Goal: Entertainment & Leisure: Browse casually

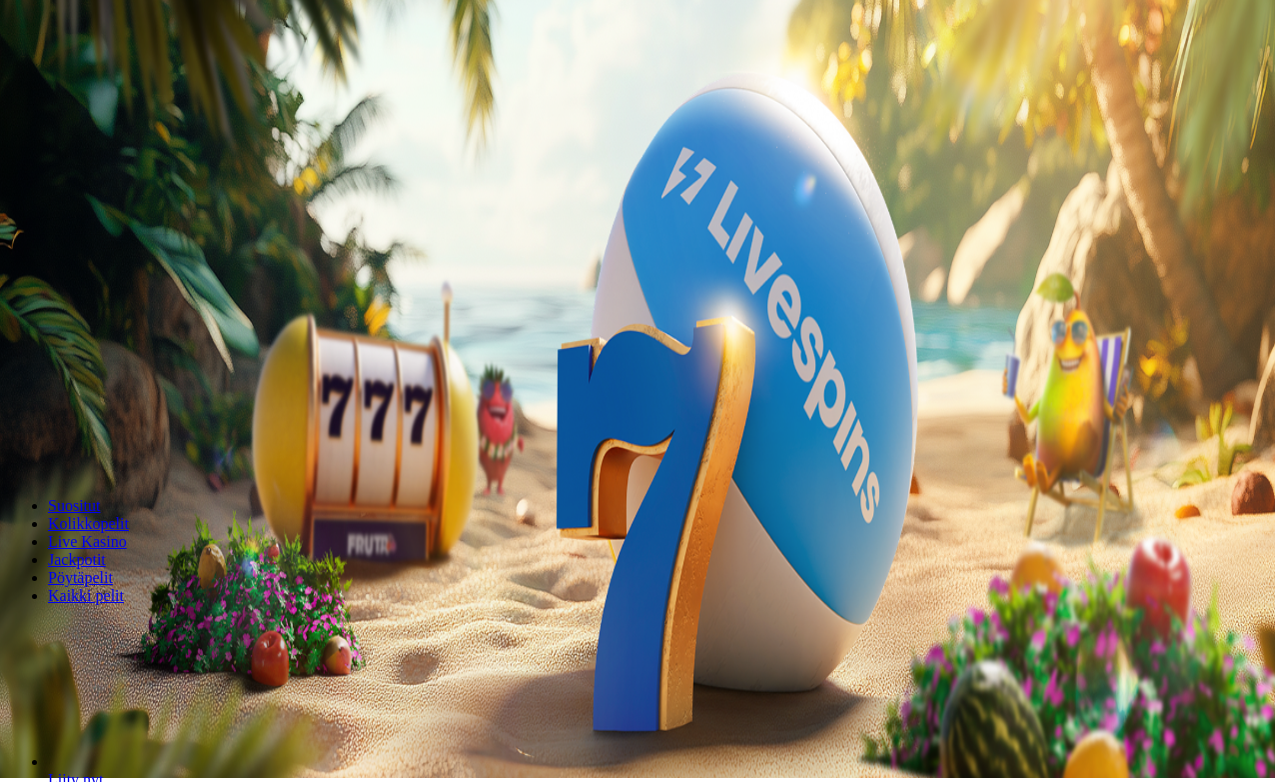
click at [114, 76] on span "Kirjaudu" at bounding box center [138, 68] width 49 height 15
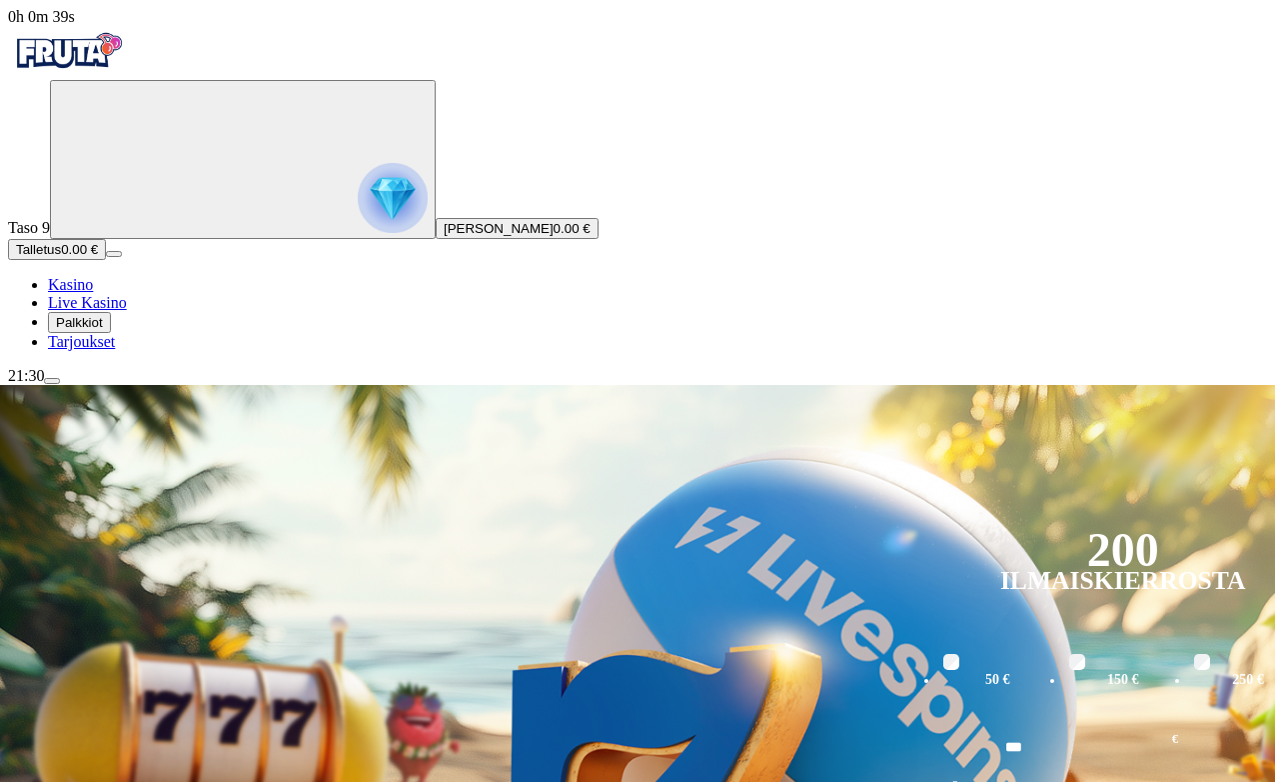
click at [52, 381] on span "menu icon" at bounding box center [52, 381] width 0 height 0
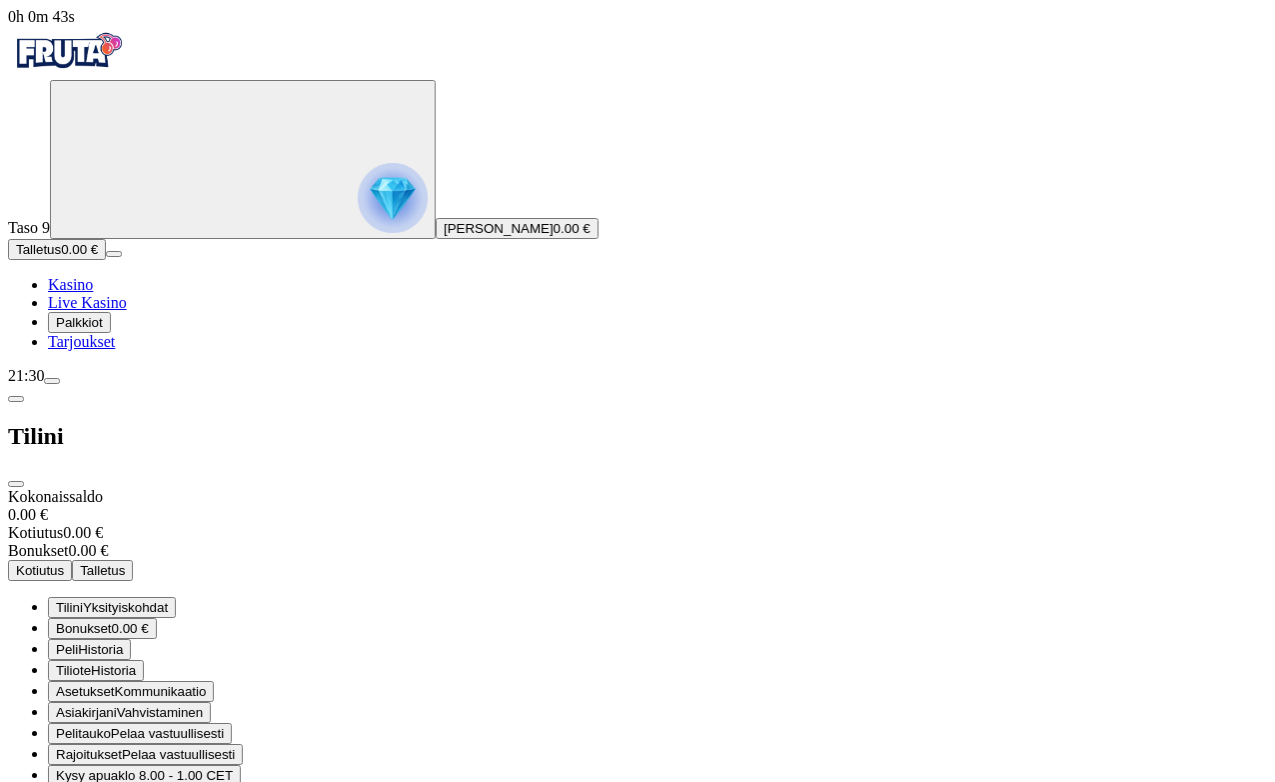
click at [235, 747] on span "Rajoitukset Pelaa vastuullisesti" at bounding box center [145, 754] width 179 height 15
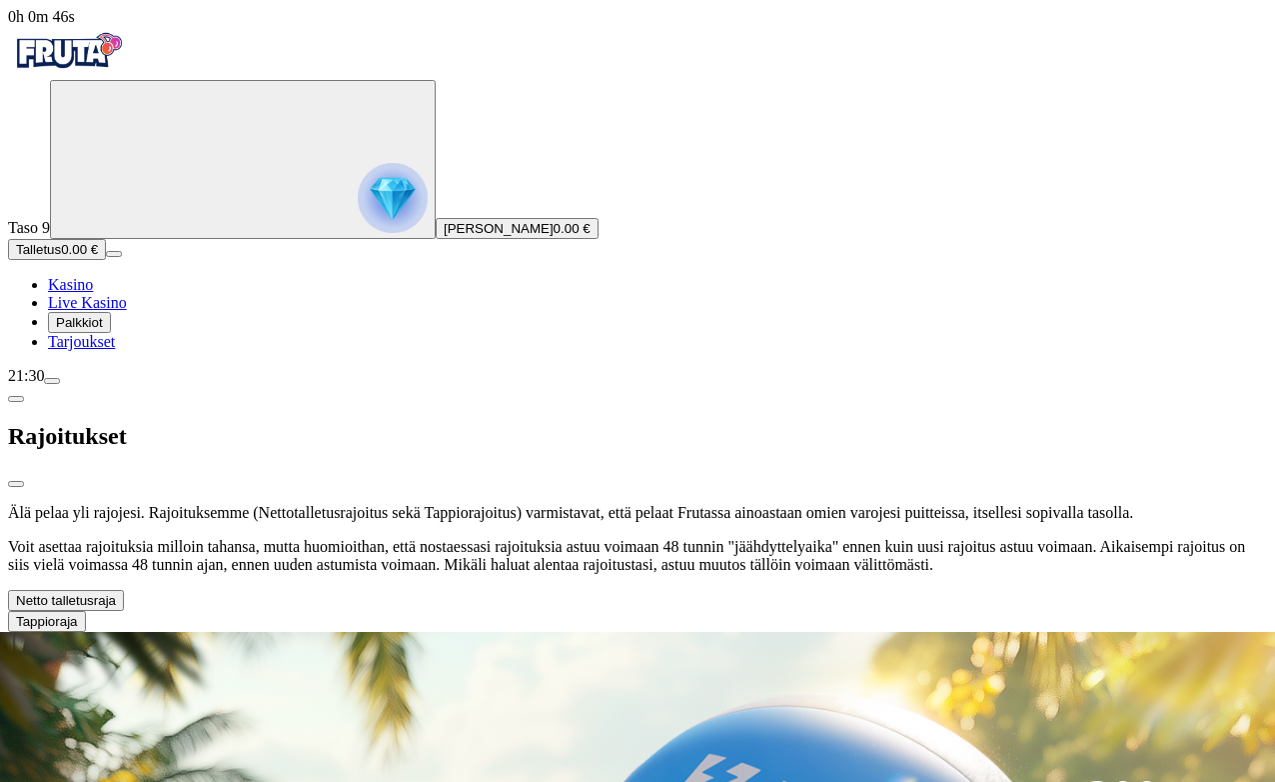
click at [116, 593] on span "chevron-down icon" at bounding box center [116, 600] width 0 height 15
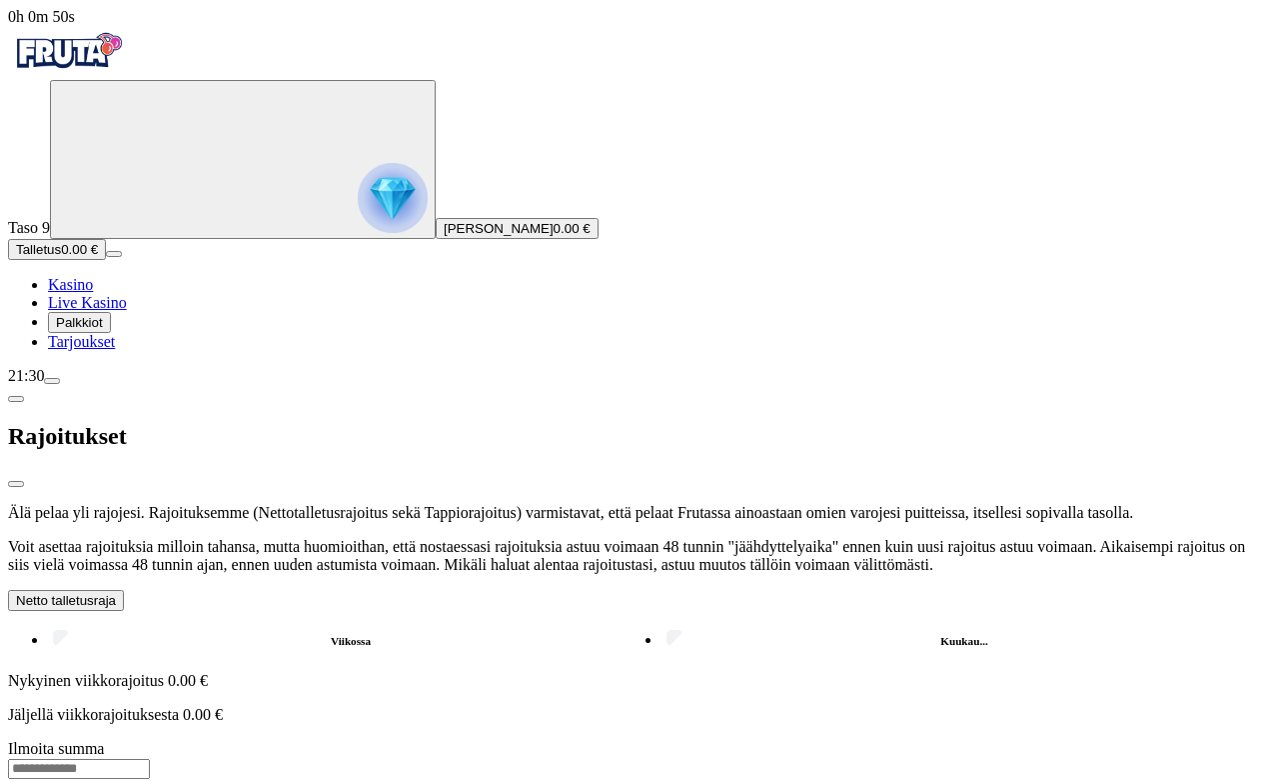
click at [16, 484] on span "close icon" at bounding box center [16, 484] width 0 height 0
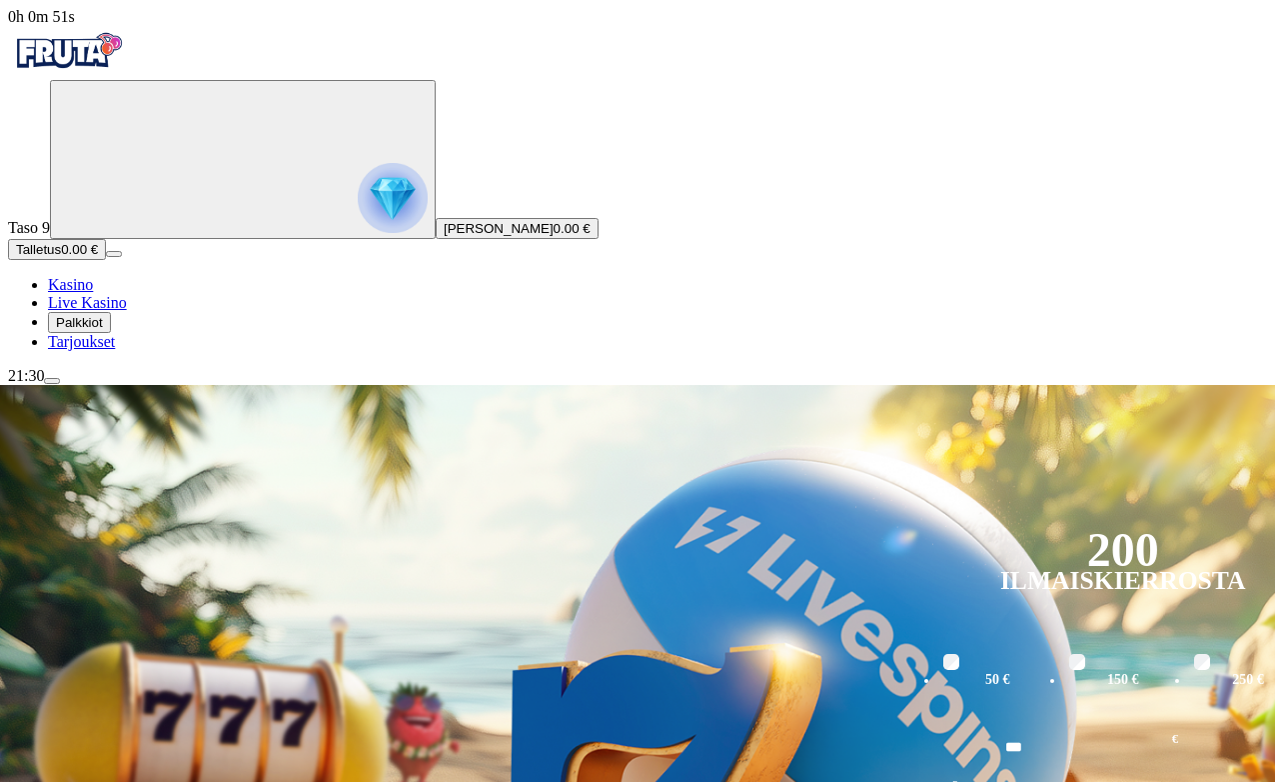
click at [103, 330] on span "Palkkiot" at bounding box center [79, 322] width 47 height 15
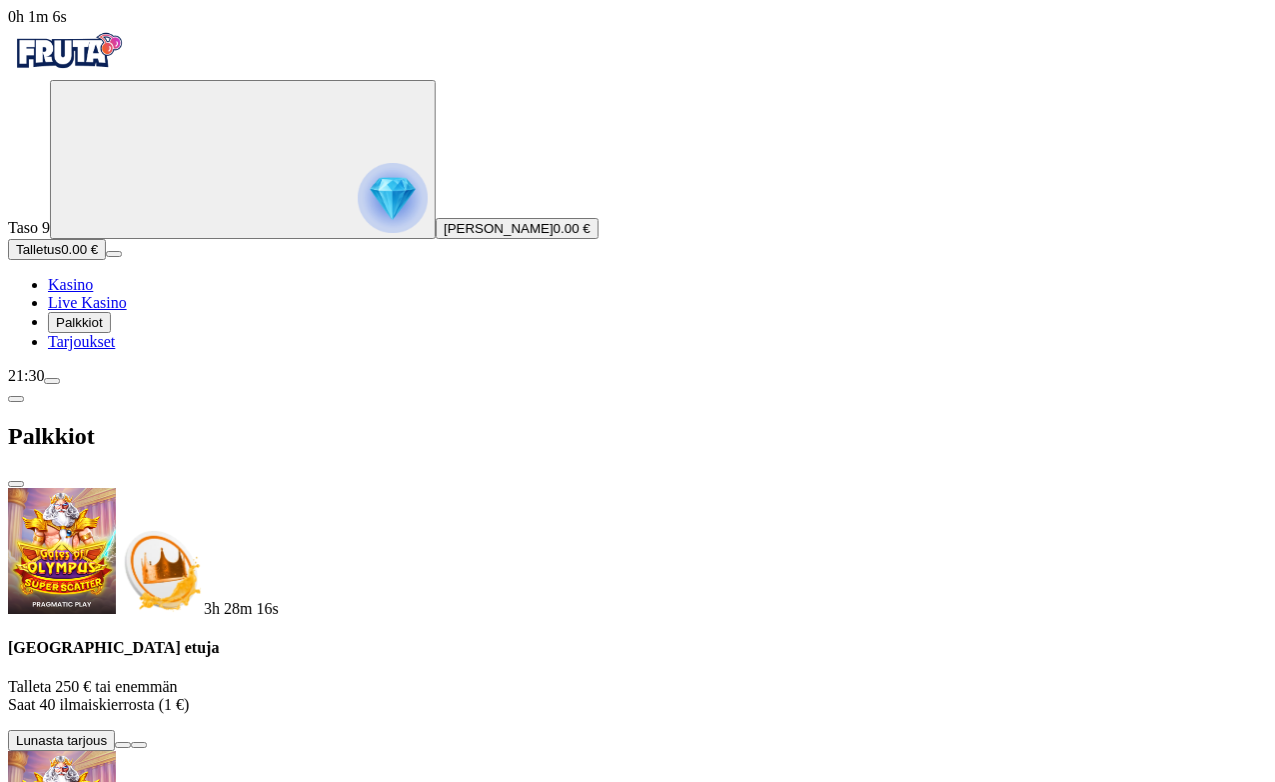
scroll to position [21, 0]
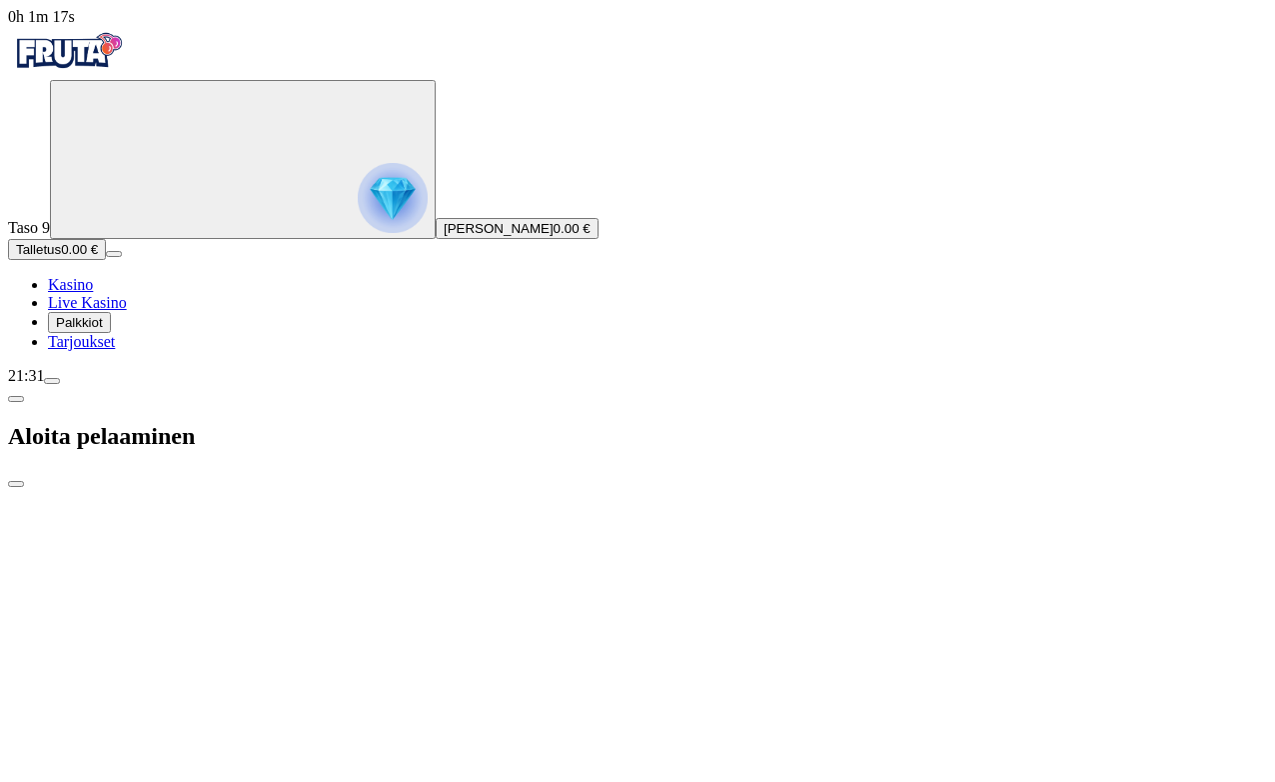
type input "**"
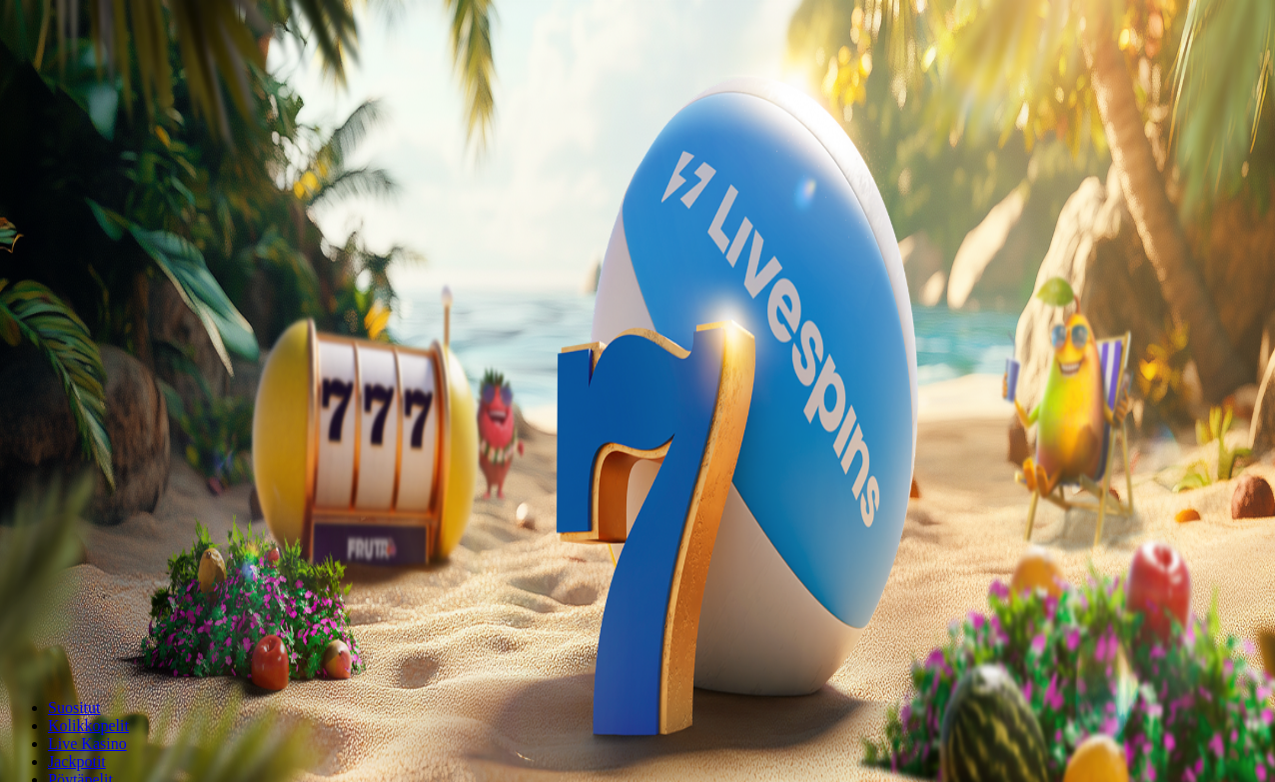
click at [103, 330] on span "Palkkiot" at bounding box center [79, 322] width 47 height 15
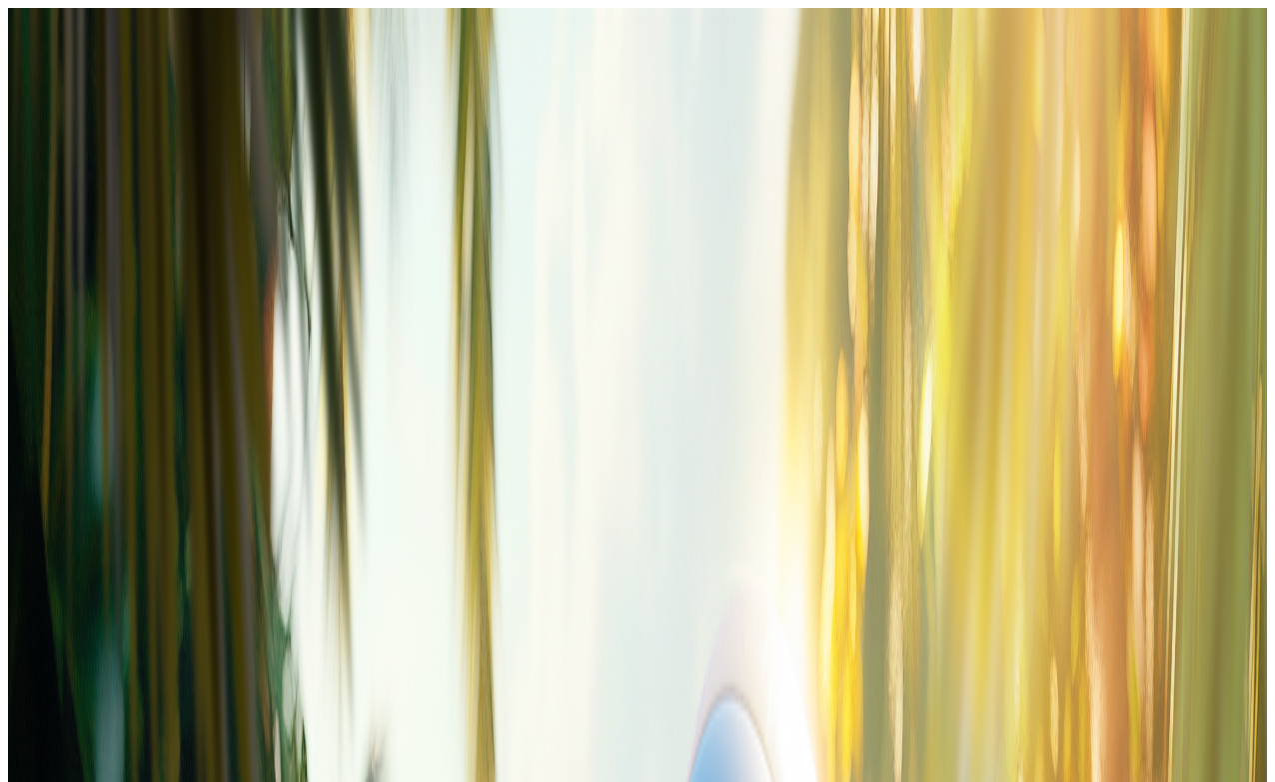
click at [96, 724] on button at bounding box center [88, 727] width 16 height 6
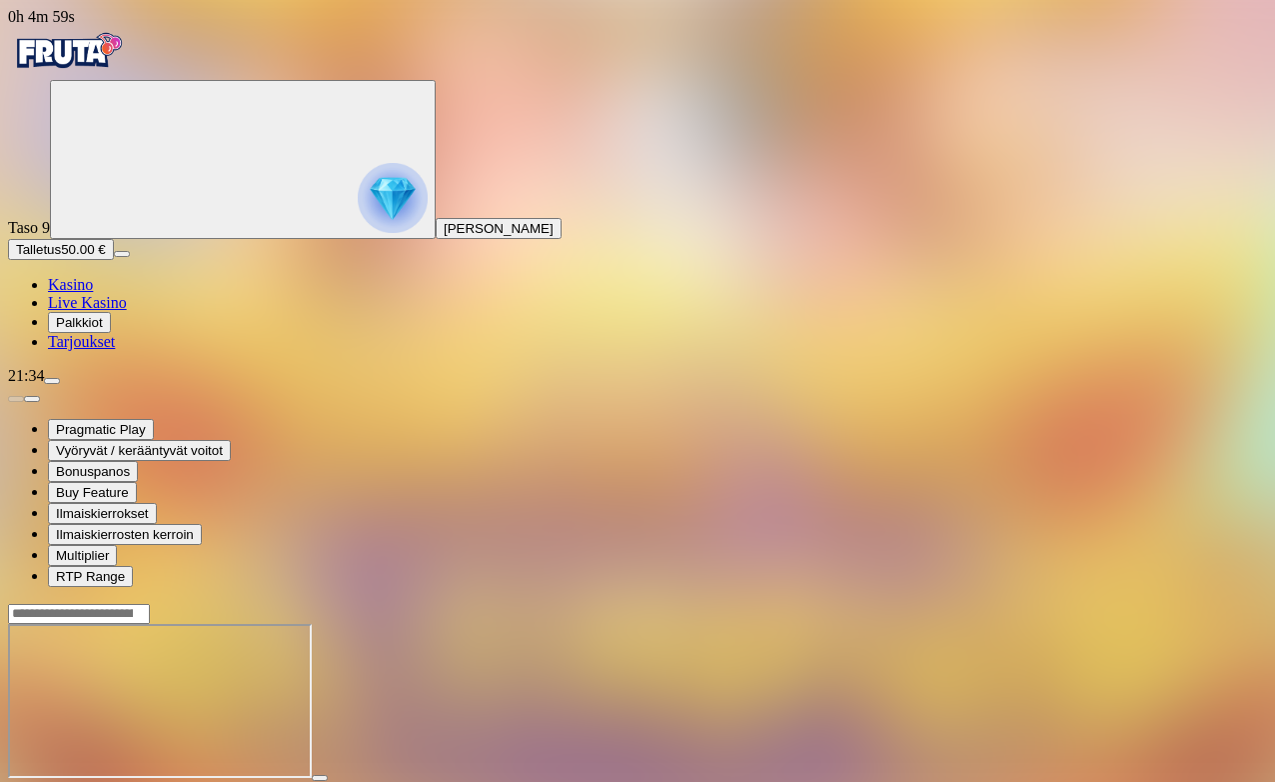
click at [16, 781] on span "close icon" at bounding box center [16, 796] width 0 height 0
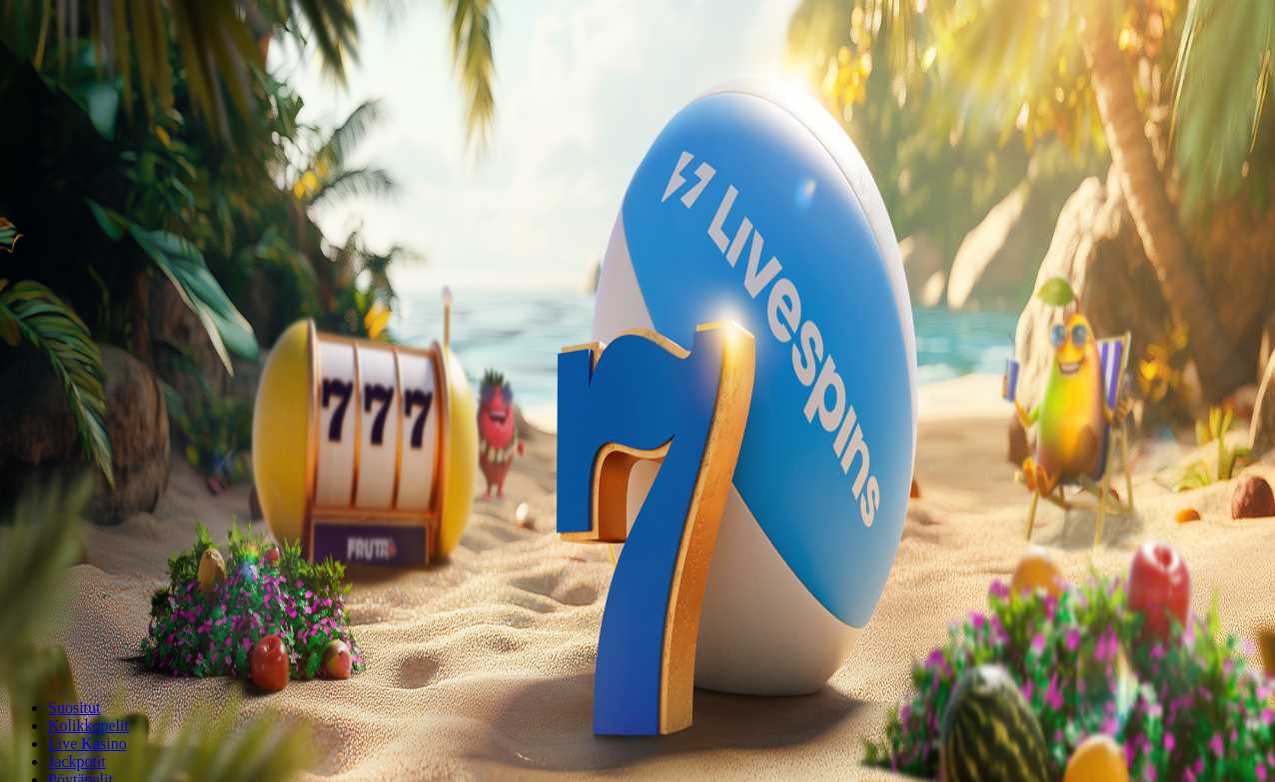
click at [52, 381] on span "menu icon" at bounding box center [52, 381] width 0 height 0
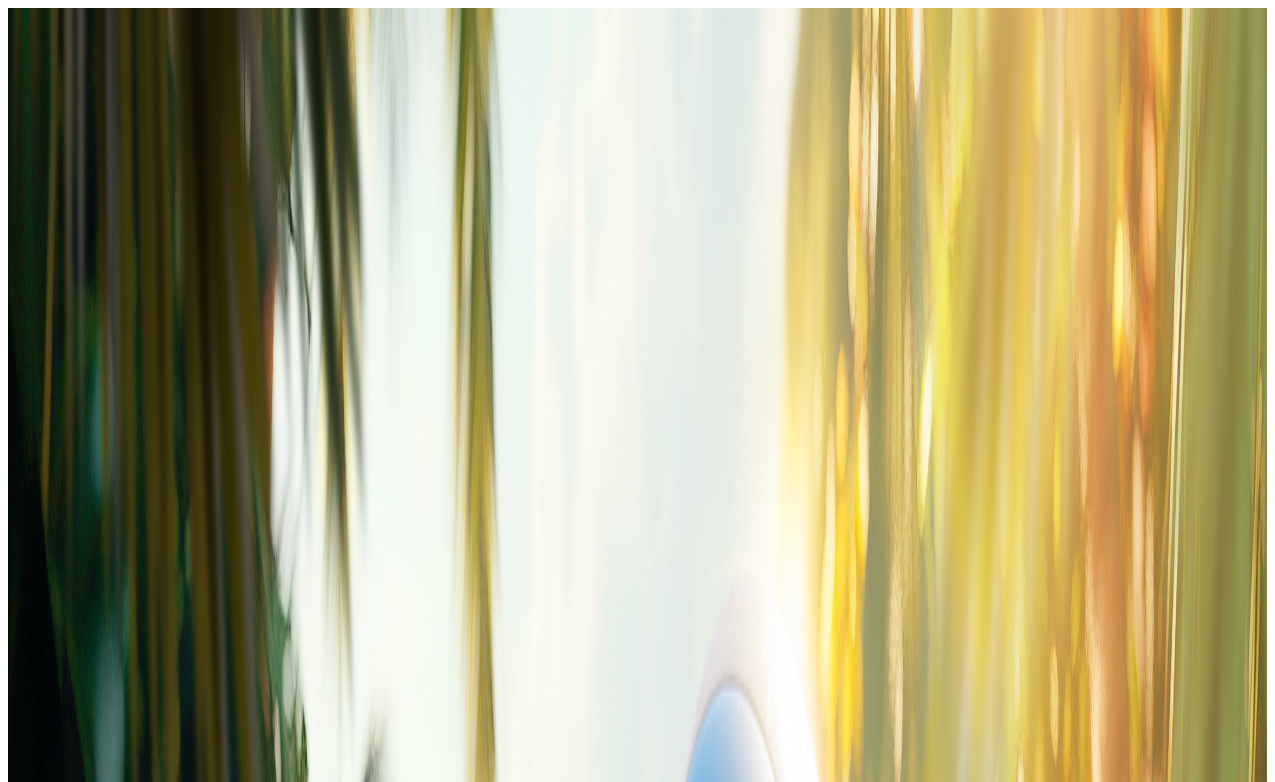
click at [112, 621] on span "Bonukset" at bounding box center [84, 628] width 56 height 15
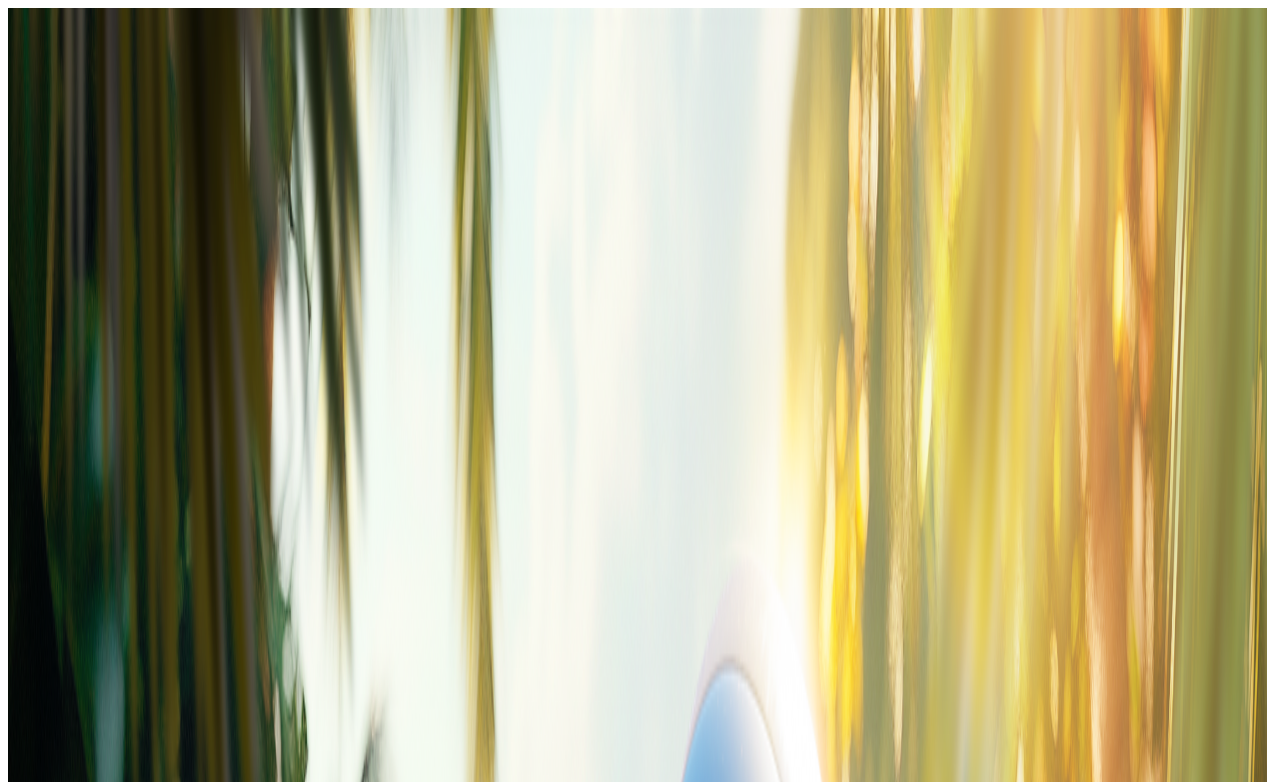
click at [103, 641] on span "Luovuta bonus" at bounding box center [59, 648] width 87 height 15
click at [408, 781] on button "Luovuta bonus" at bounding box center [356, 792] width 103 height 21
click at [16, 484] on span "close icon" at bounding box center [16, 484] width 0 height 0
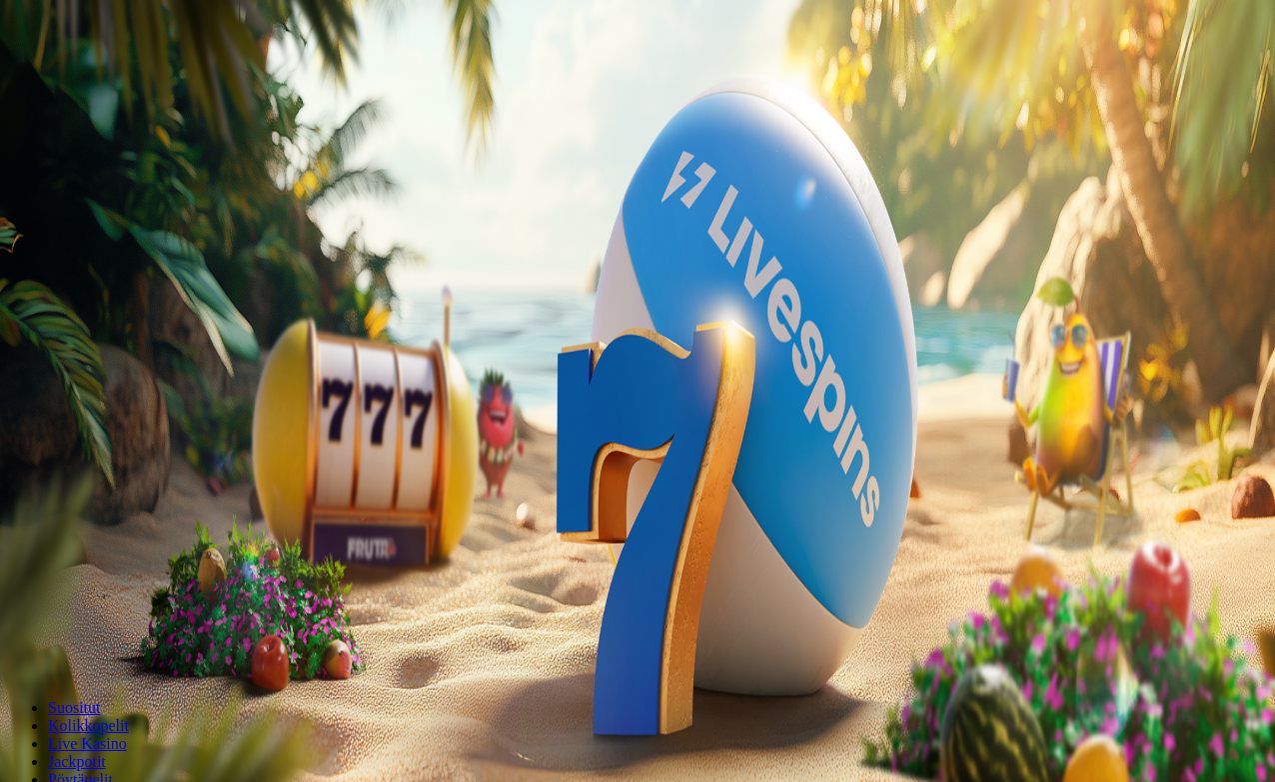
click at [52, 381] on span "menu icon" at bounding box center [52, 381] width 0 height 0
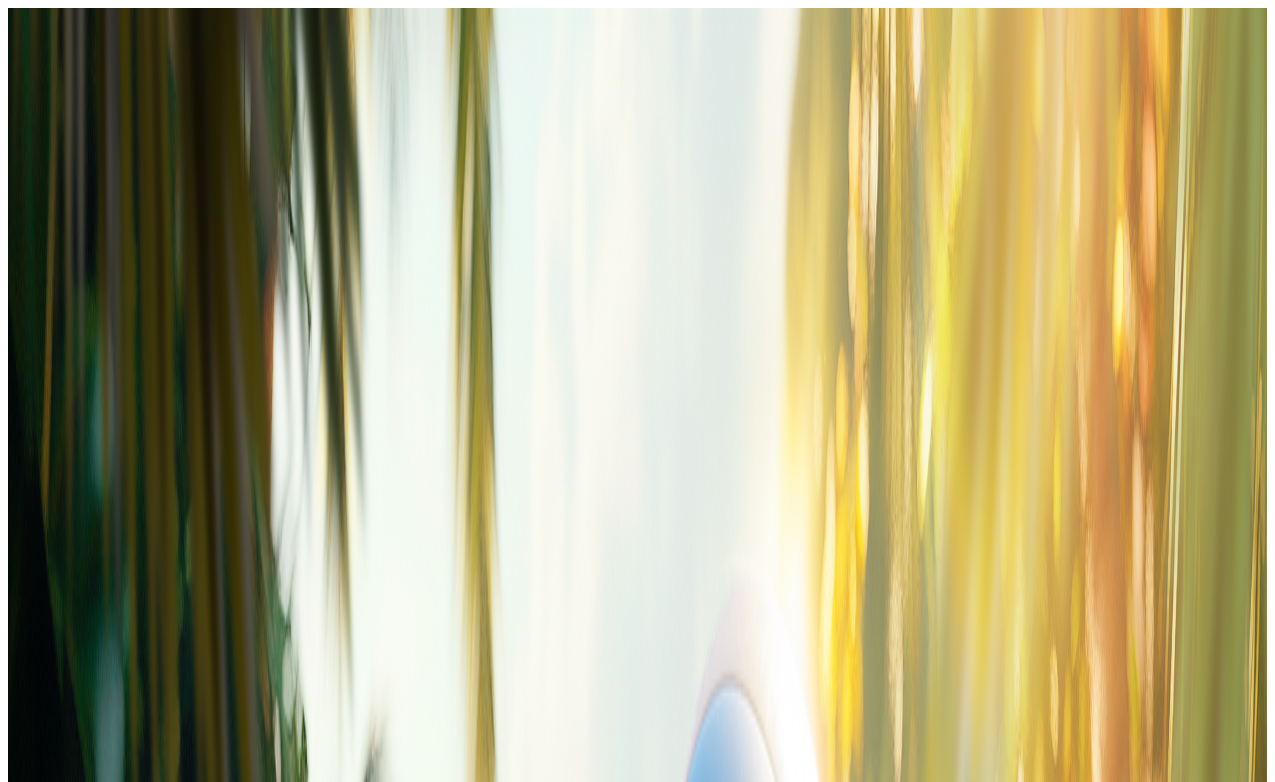
click at [16, 484] on span "close icon" at bounding box center [16, 484] width 0 height 0
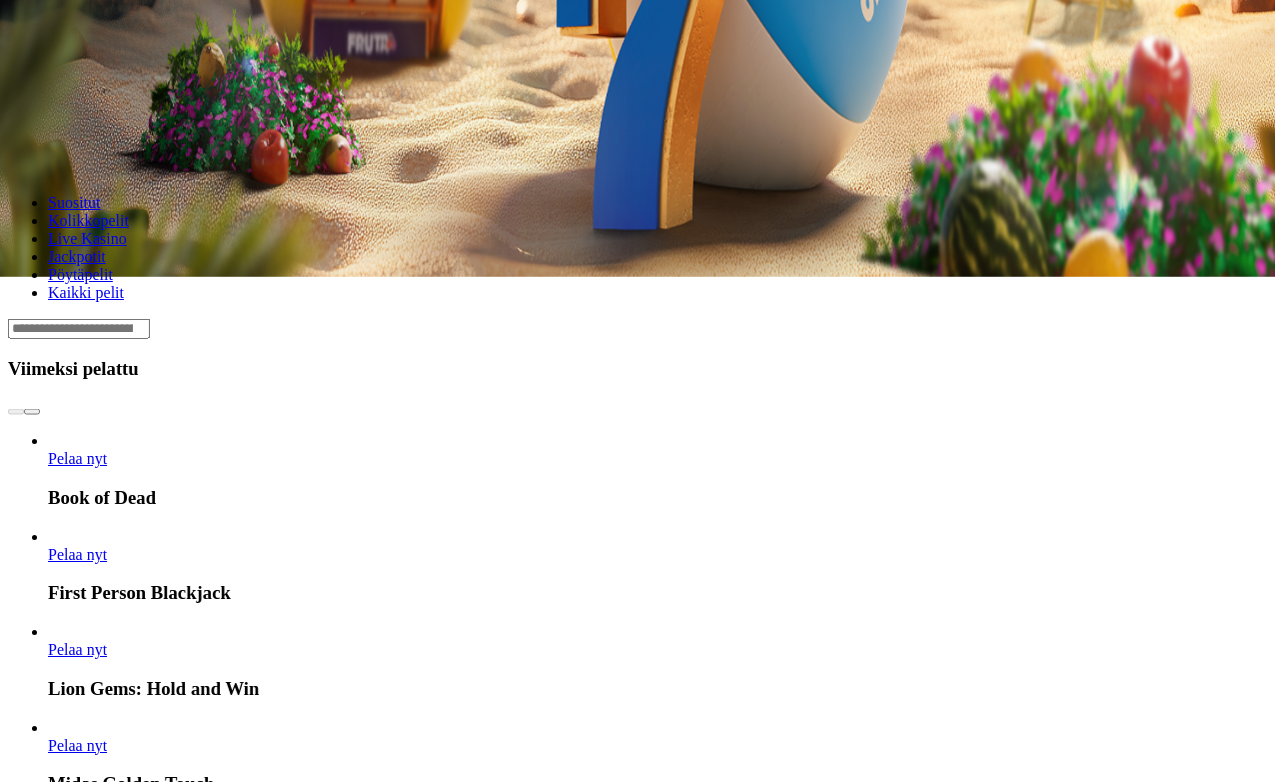
scroll to position [505, 0]
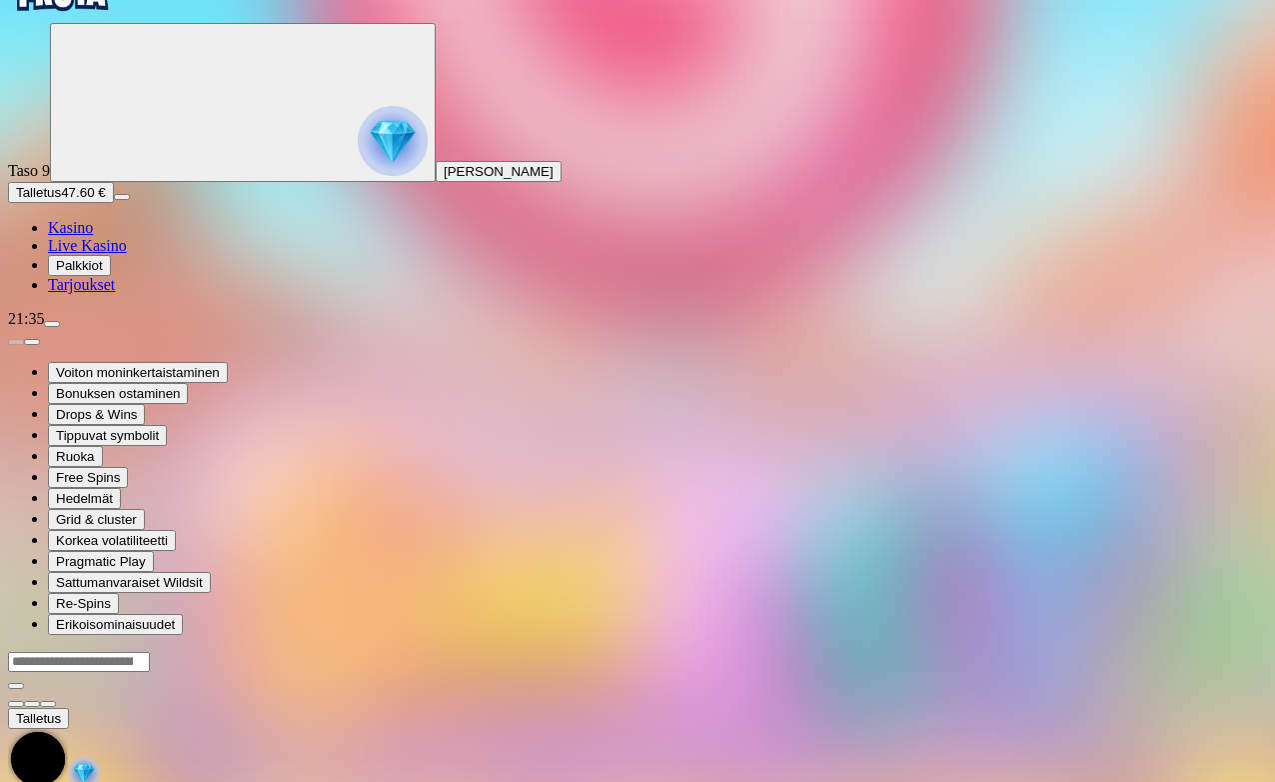
scroll to position [58, 0]
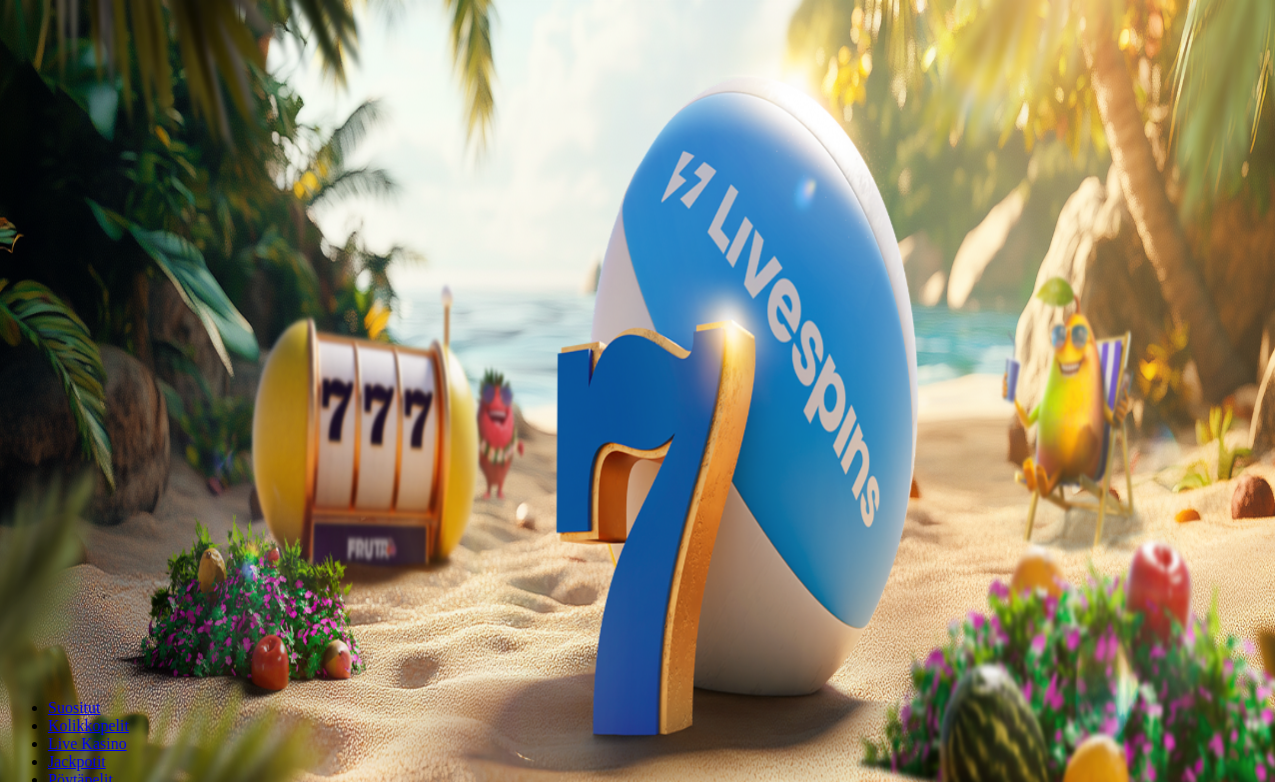
click at [103, 330] on span "Palkkiot" at bounding box center [79, 322] width 47 height 15
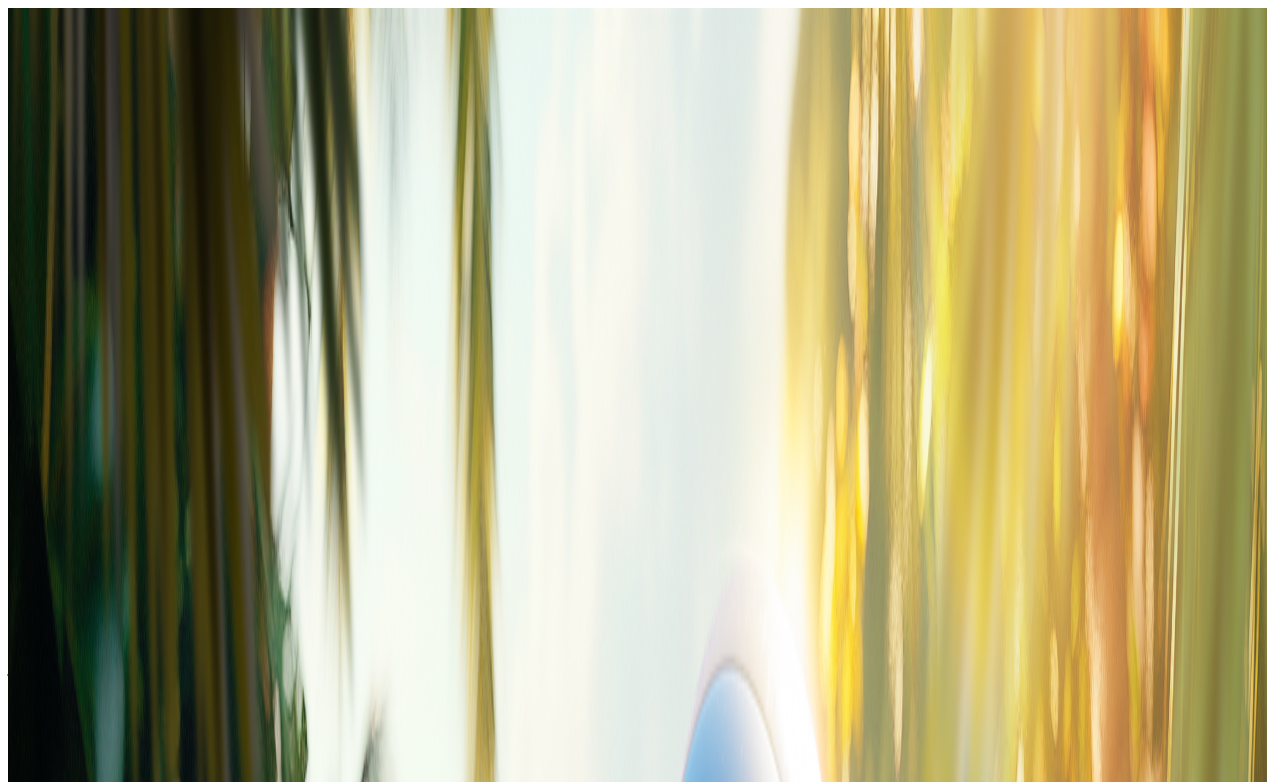
click at [16, 484] on span "close icon" at bounding box center [16, 484] width 0 height 0
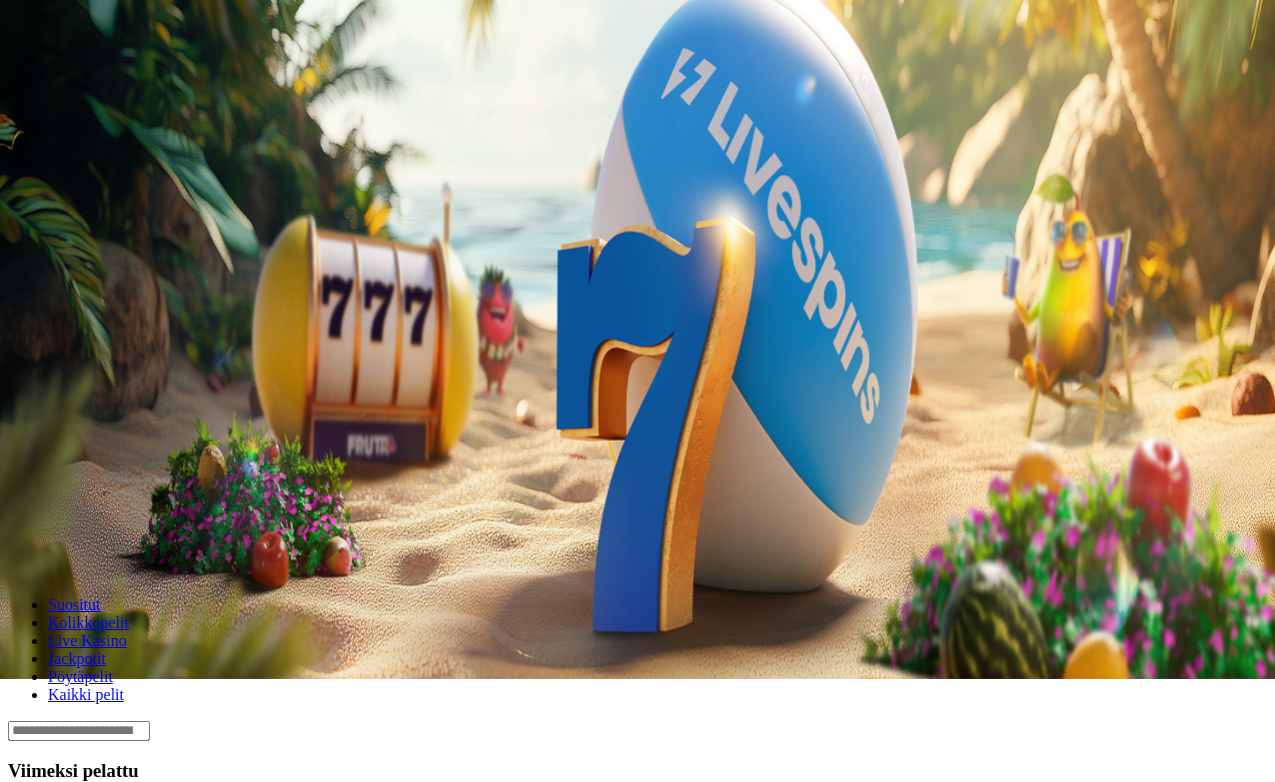
scroll to position [103, 0]
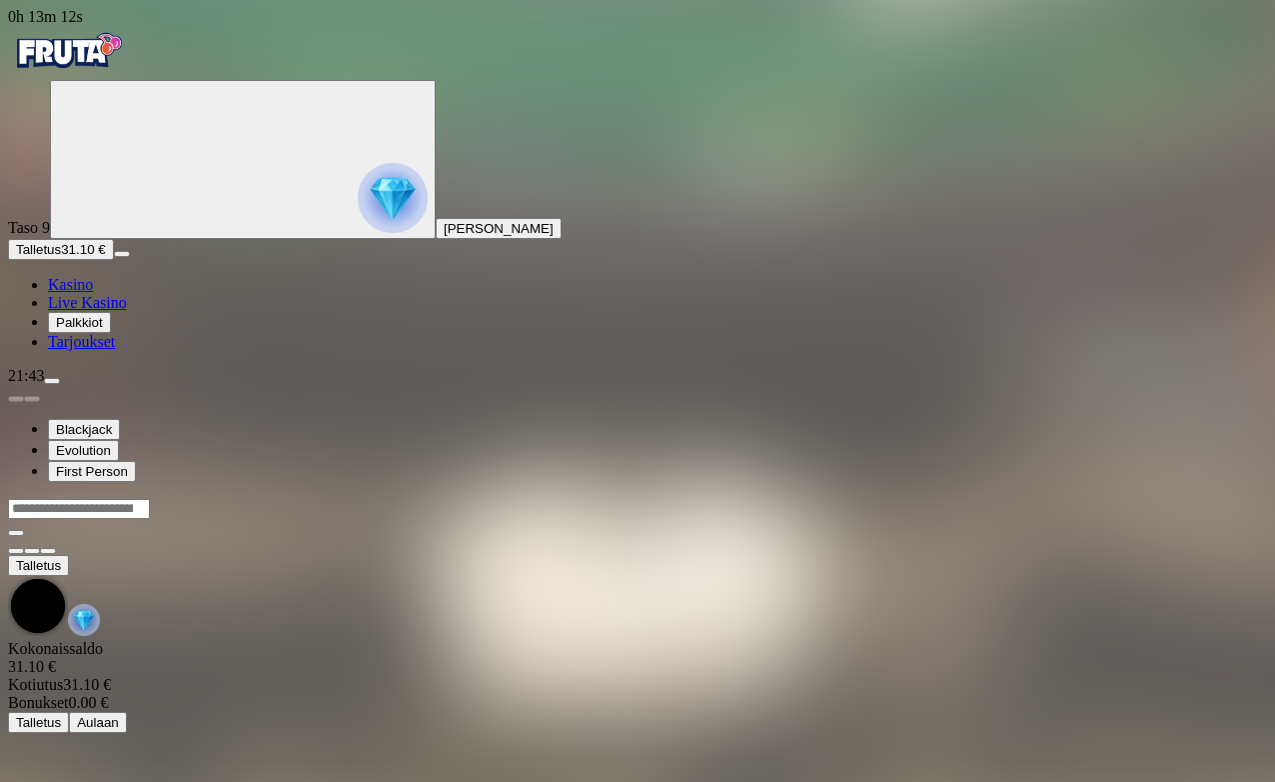
scroll to position [58, 0]
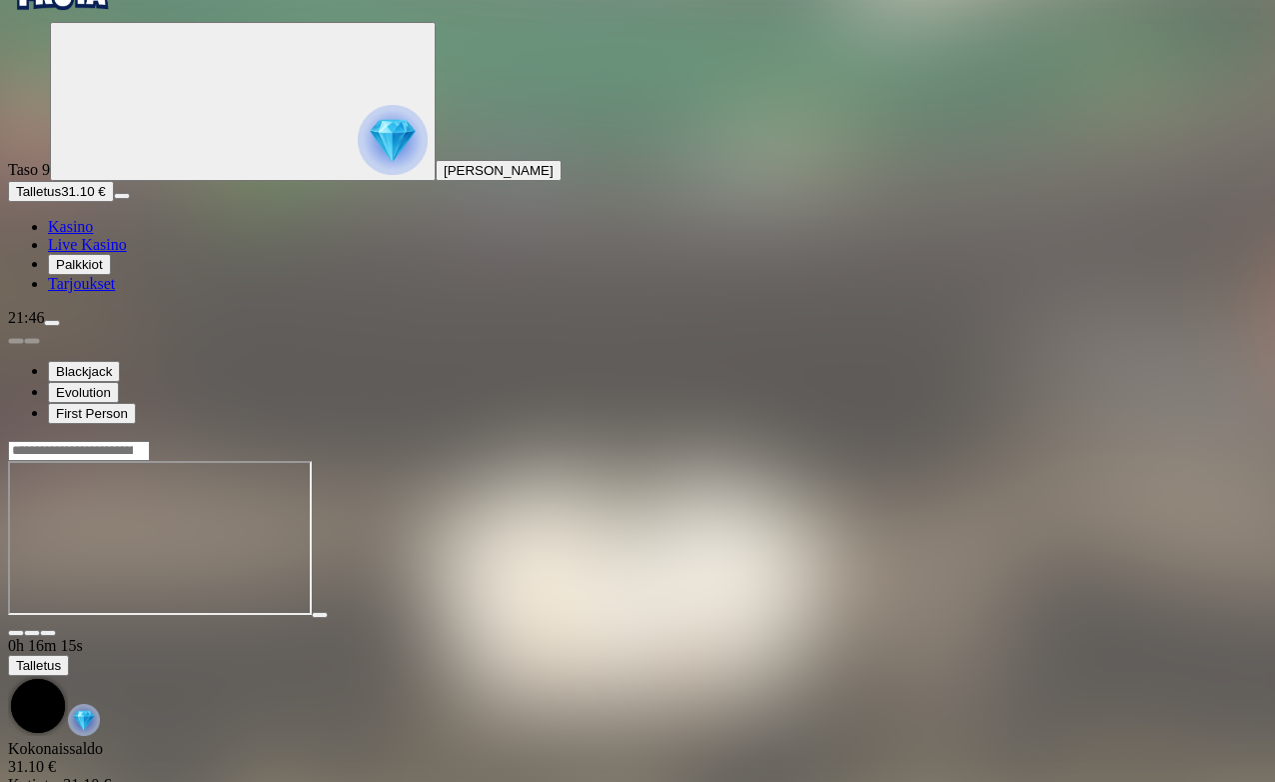
click at [16, 633] on span "close icon" at bounding box center [16, 633] width 0 height 0
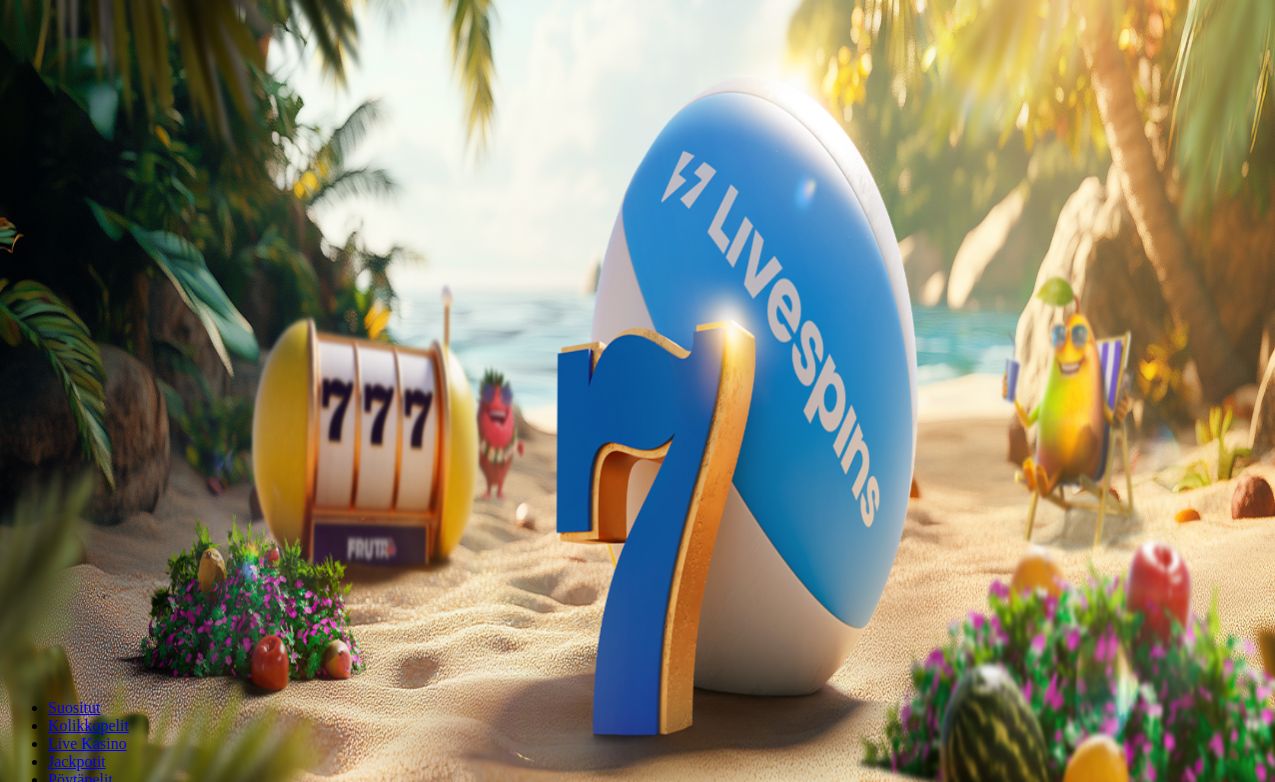
click at [103, 330] on span "Palkkiot" at bounding box center [79, 322] width 47 height 15
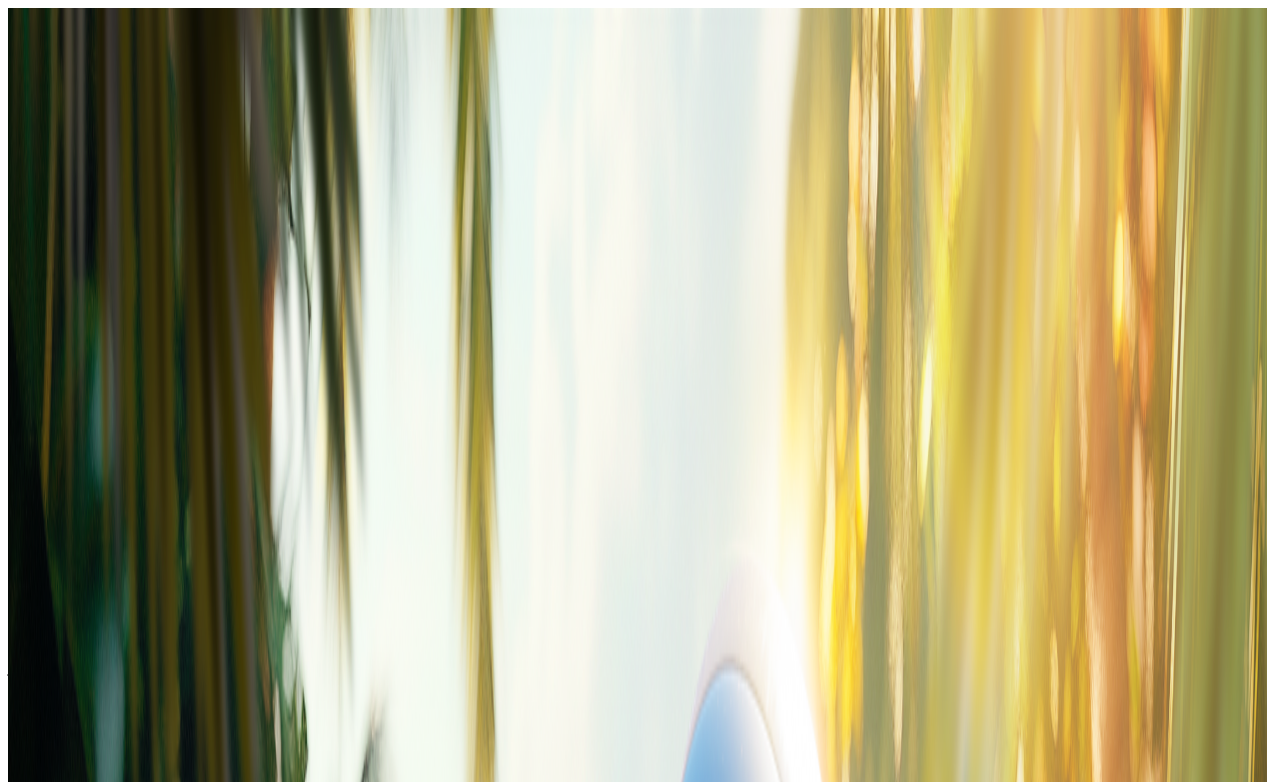
click at [16, 484] on span "close icon" at bounding box center [16, 484] width 0 height 0
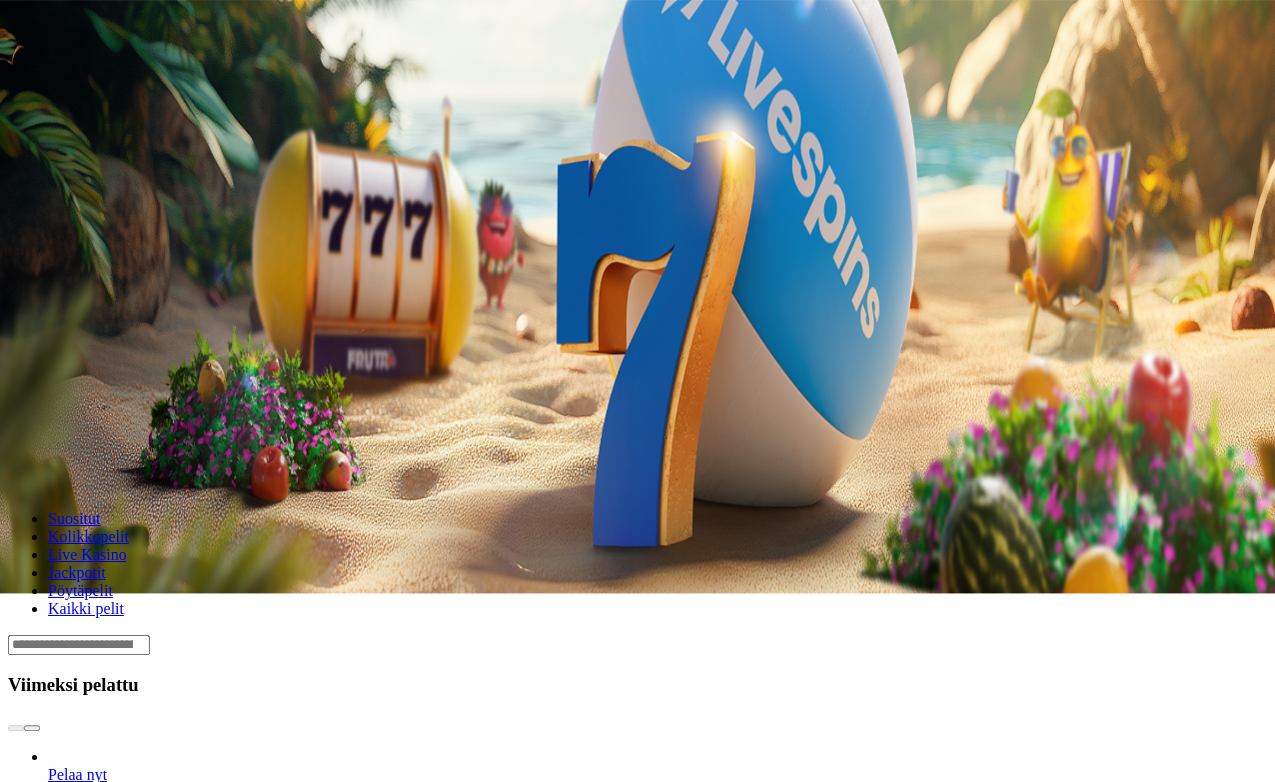
scroll to position [189, 0]
click at [48, 781] on link "Book of Dead" at bounding box center [48, 784] width 0 height 0
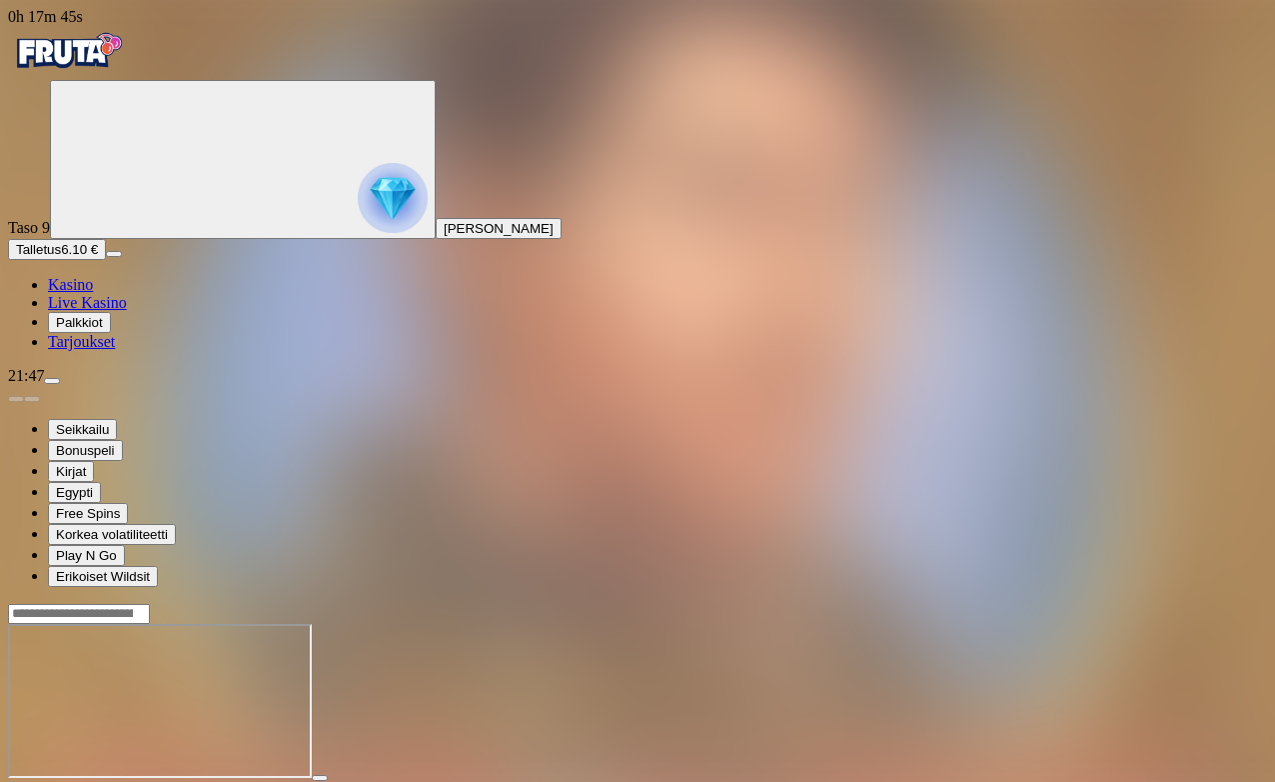
click at [16, 781] on span "close icon" at bounding box center [16, 796] width 0 height 0
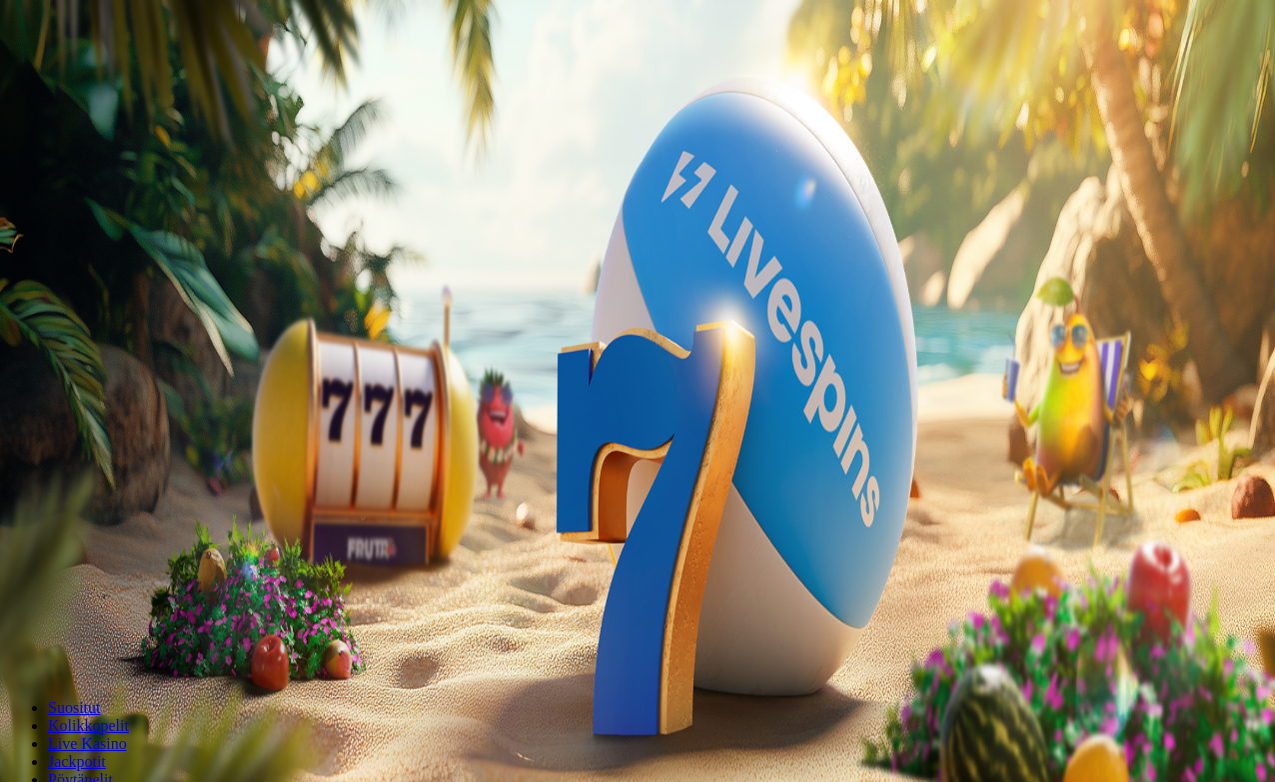
click at [103, 330] on span "Palkkiot" at bounding box center [79, 322] width 47 height 15
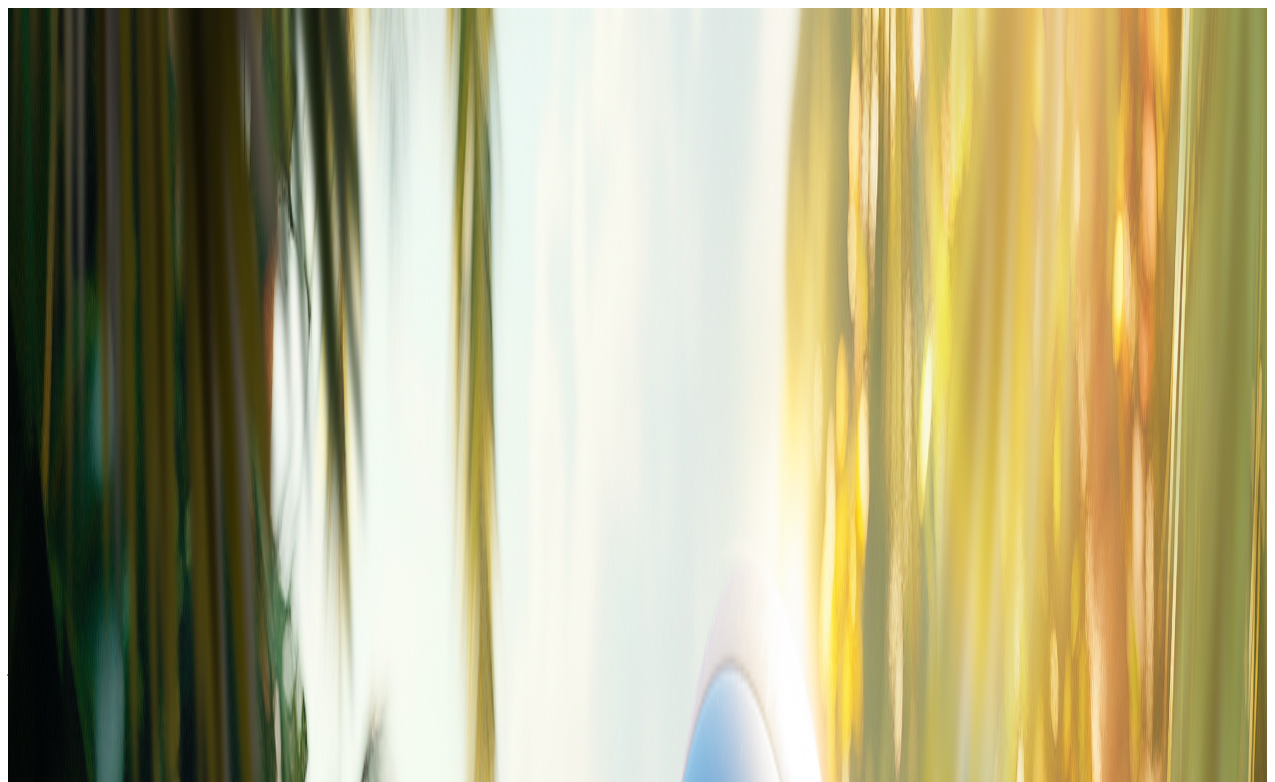
click at [16, 484] on span "close icon" at bounding box center [16, 484] width 0 height 0
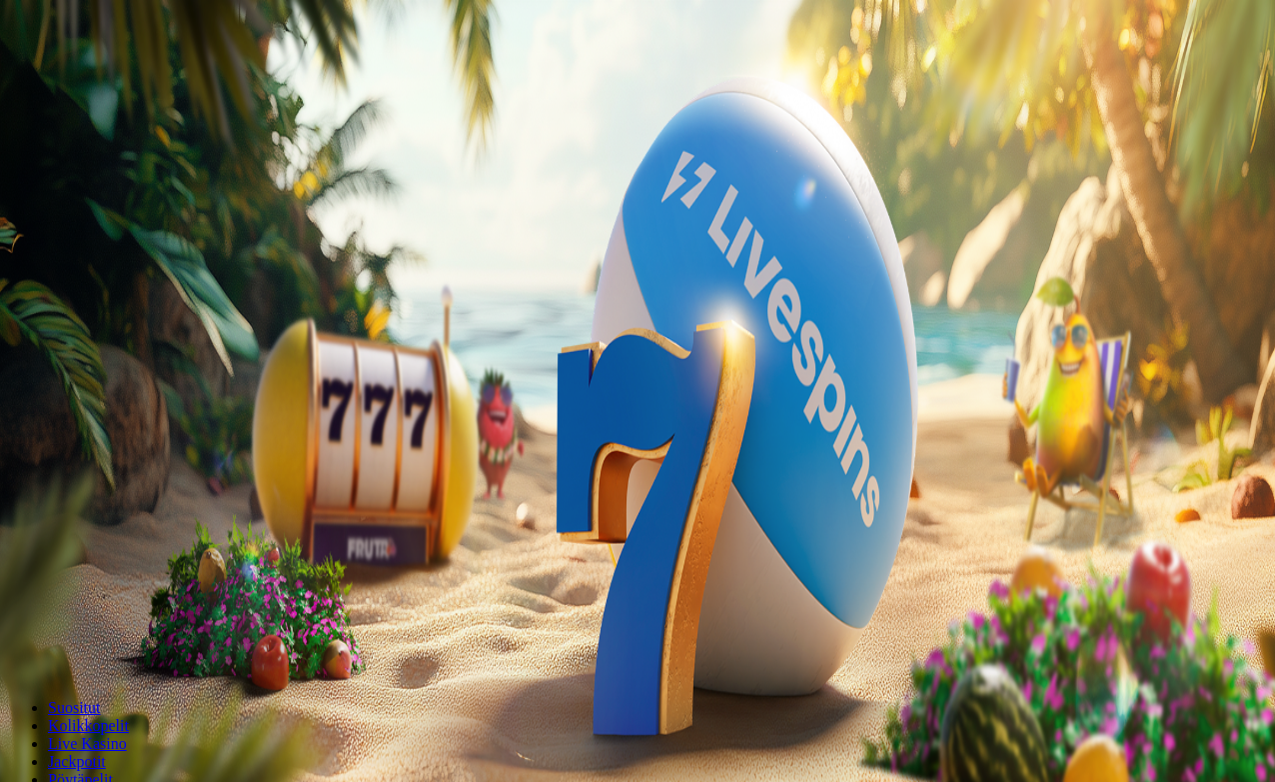
click at [52, 381] on span "menu icon" at bounding box center [52, 381] width 0 height 0
